Goal: Entertainment & Leisure: Consume media (video, audio)

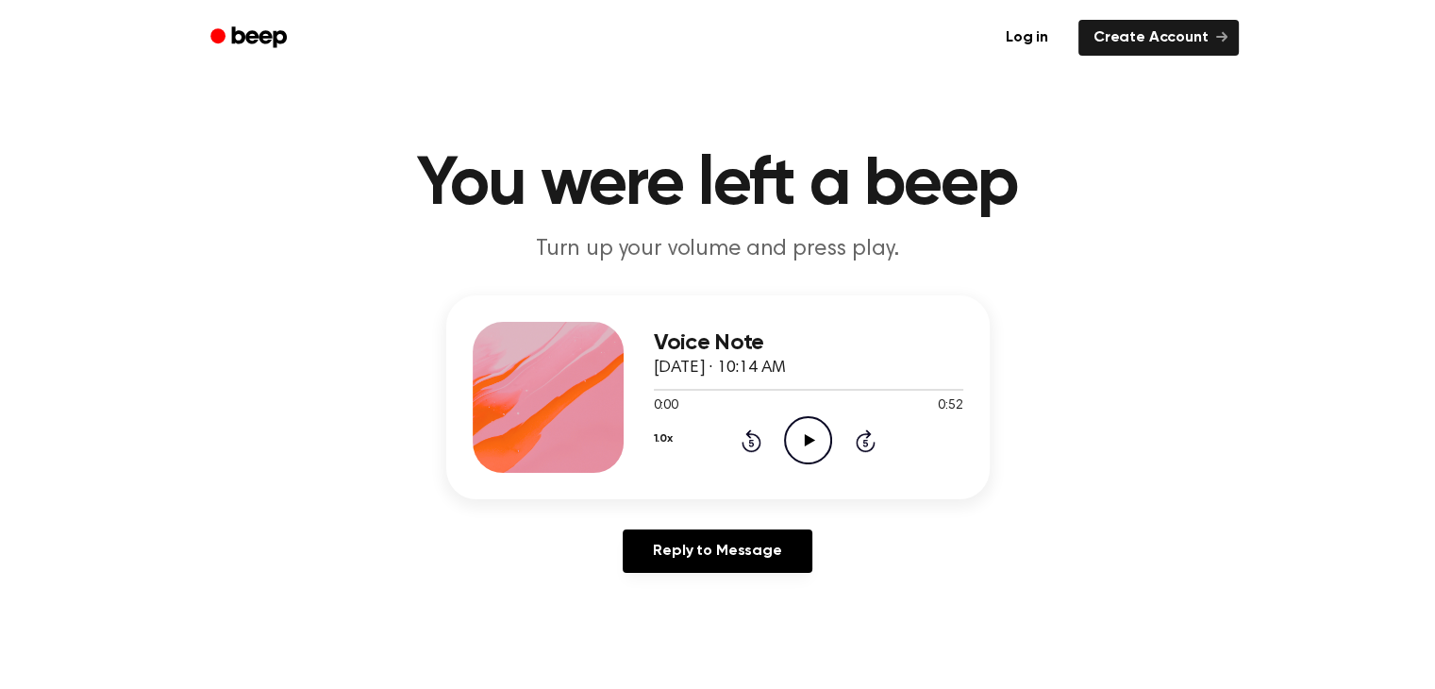
click at [811, 428] on icon "Play Audio" at bounding box center [808, 440] width 48 height 48
click at [808, 390] on div at bounding box center [808, 390] width 309 height 2
click at [672, 390] on div at bounding box center [731, 390] width 155 height 2
click at [791, 436] on icon "Play Audio" at bounding box center [808, 440] width 48 height 48
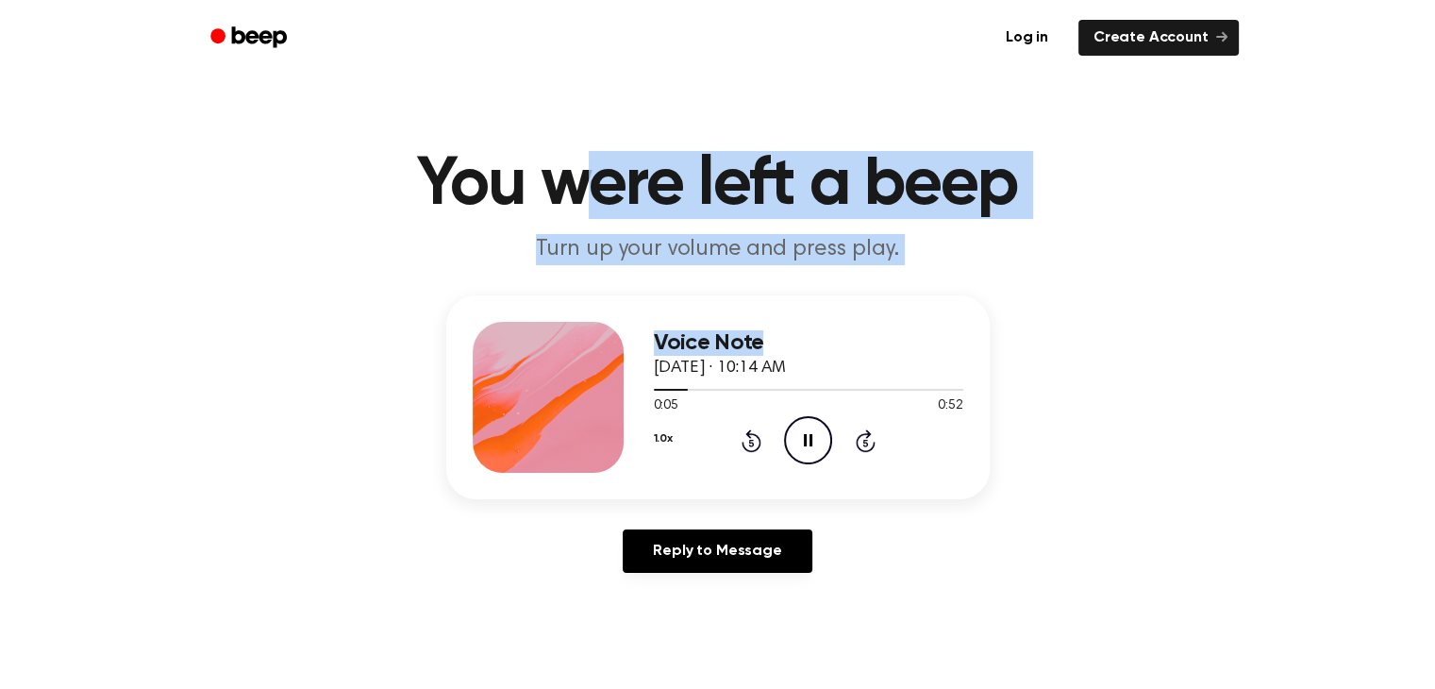
drag, startPoint x: 930, startPoint y: 323, endPoint x: 591, endPoint y: -82, distance: 528.3
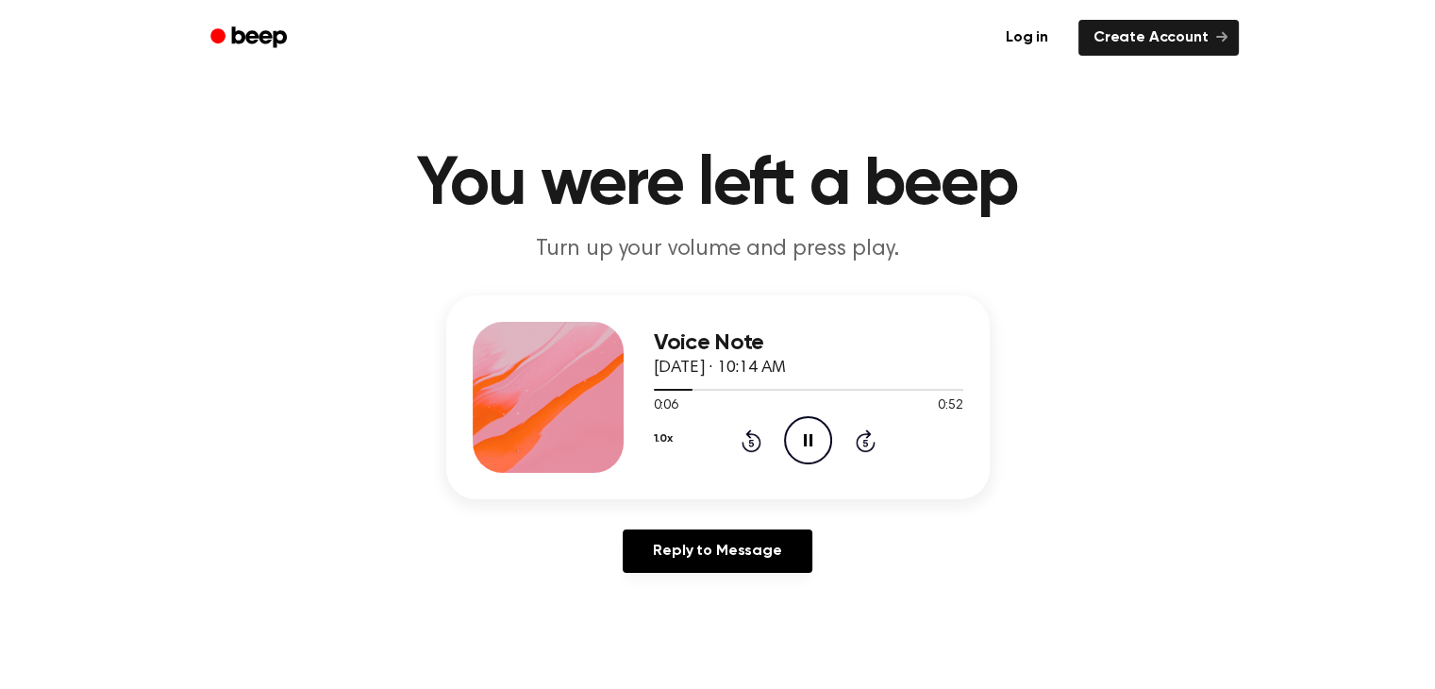
click at [1196, 481] on div "Voice Note March 17, 2022 · 10:14 AM 0:06 0:52 Your browser does not support th…" at bounding box center [718, 441] width 1390 height 292
click at [808, 442] on icon at bounding box center [810, 440] width 10 height 12
click at [808, 431] on icon "Play Audio" at bounding box center [808, 440] width 48 height 48
click at [808, 450] on icon "Play Audio" at bounding box center [808, 440] width 48 height 48
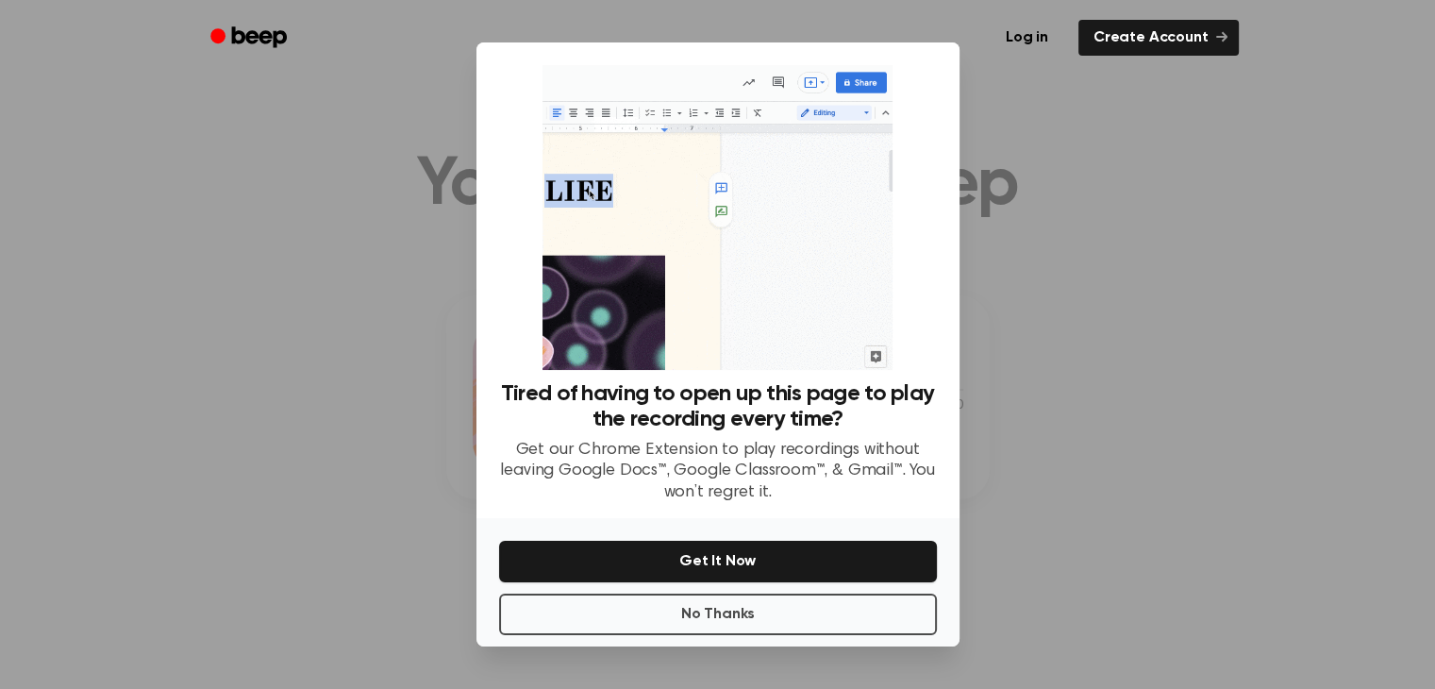
click at [743, 638] on div "No Thanks Get It Now" at bounding box center [717, 582] width 483 height 128
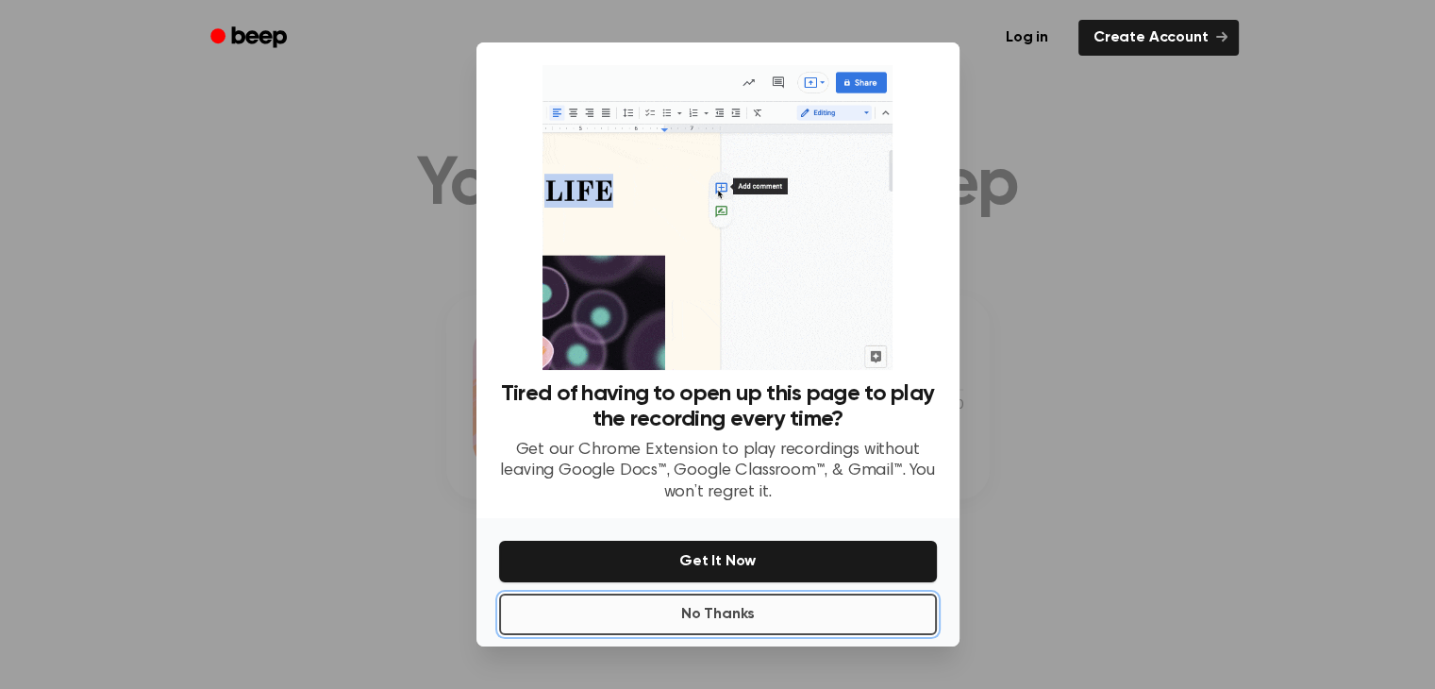
click at [743, 625] on button "No Thanks" at bounding box center [718, 614] width 438 height 42
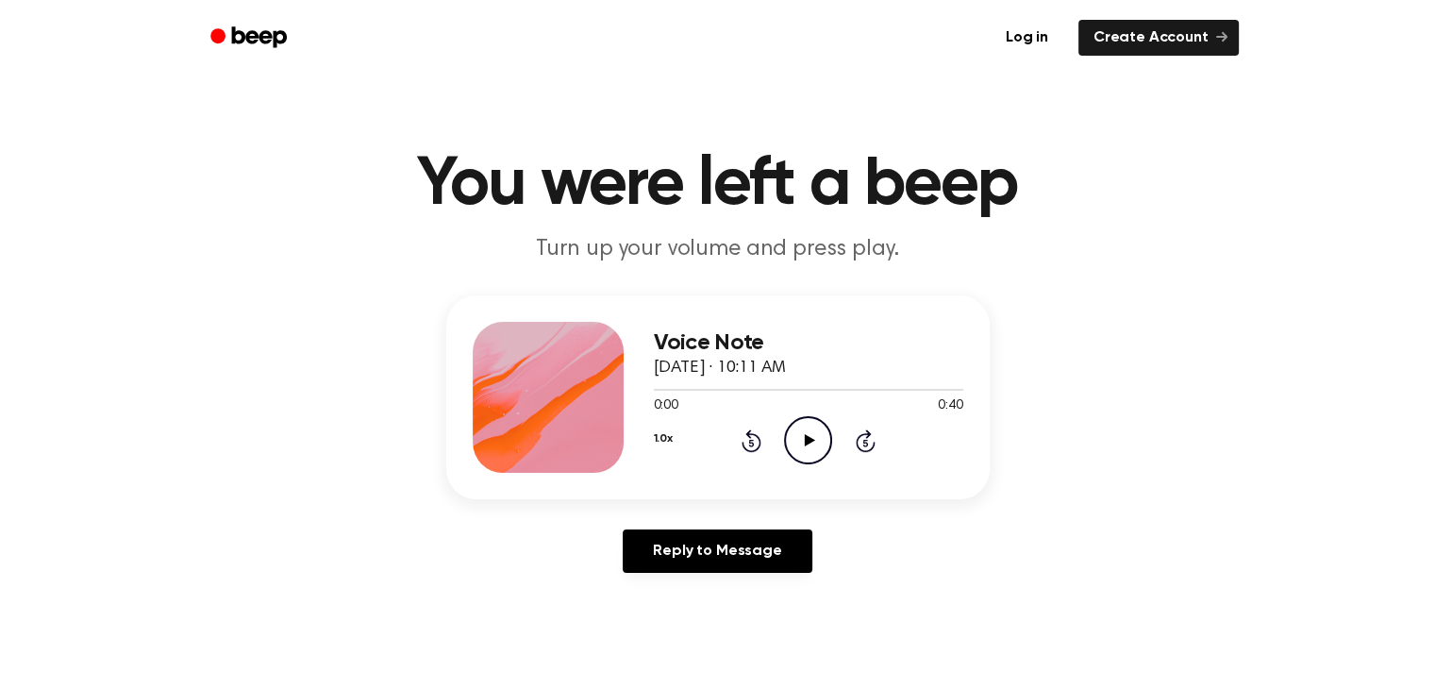
click at [805, 454] on icon "Play Audio" at bounding box center [808, 440] width 48 height 48
click at [818, 435] on icon "Play Audio" at bounding box center [808, 440] width 48 height 48
